Goal: Information Seeking & Learning: Learn about a topic

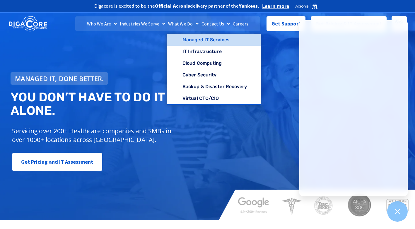
click at [197, 39] on link "Managed IT Services" at bounding box center [214, 40] width 94 height 12
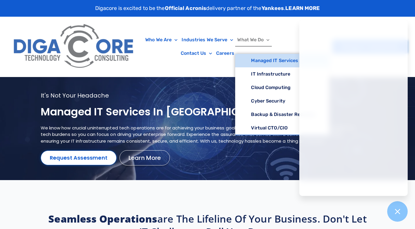
click at [273, 63] on link "Managed IT Services" at bounding box center [282, 60] width 94 height 13
